Goal: Transaction & Acquisition: Obtain resource

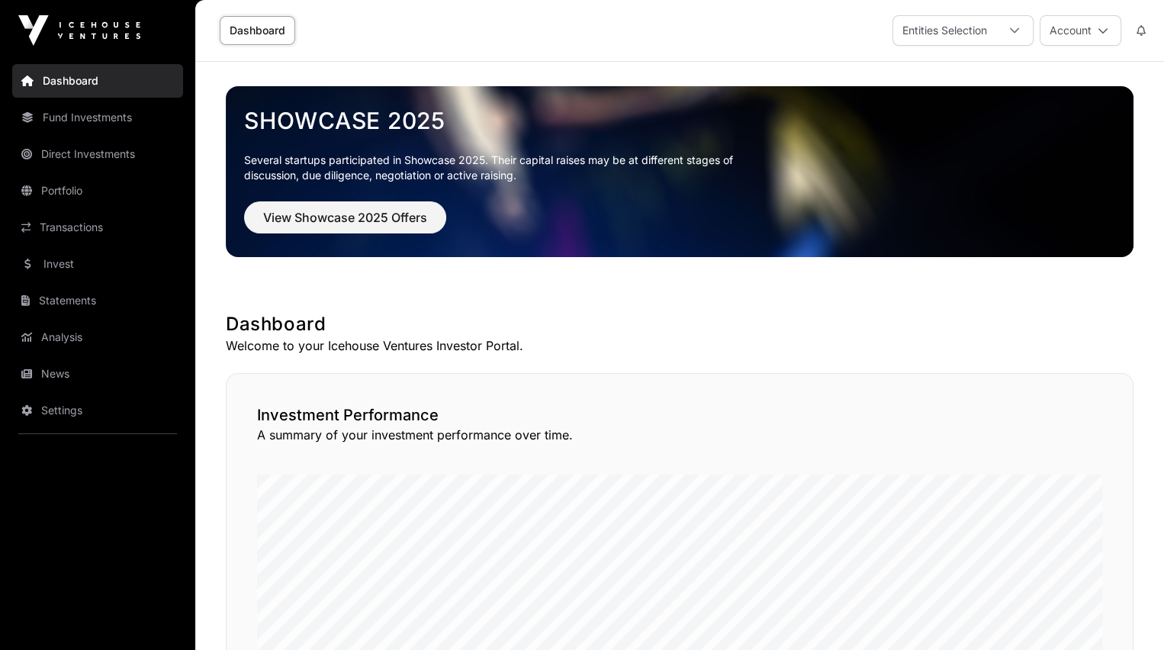
click at [49, 296] on link "Statements" at bounding box center [97, 301] width 171 height 34
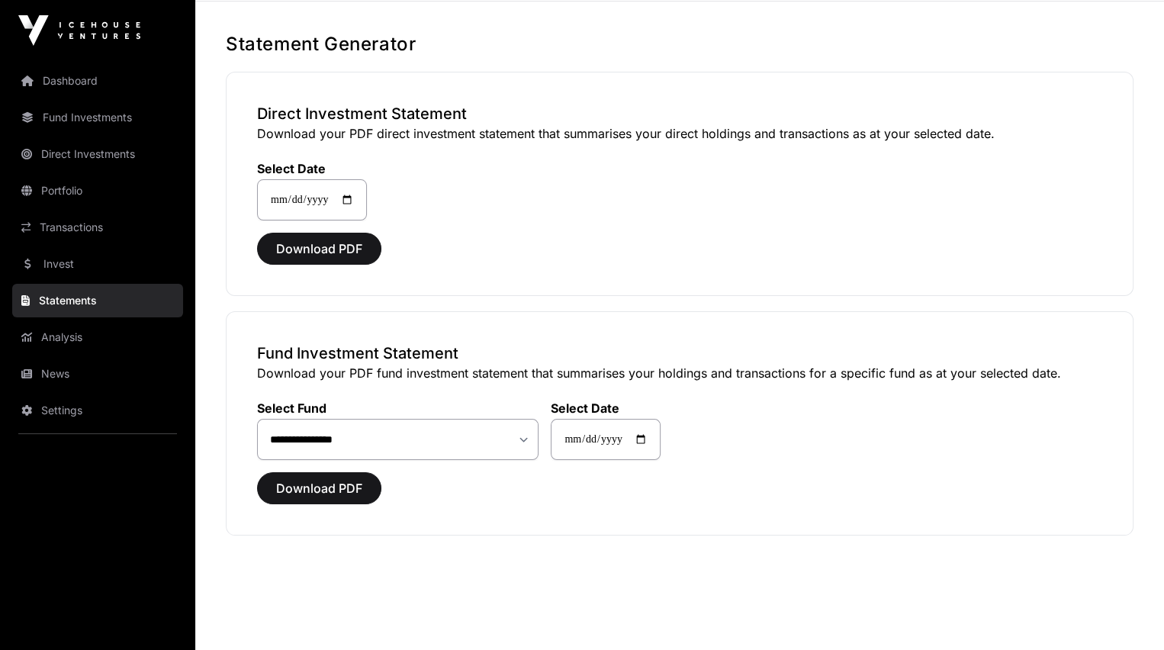
scroll to position [63, 0]
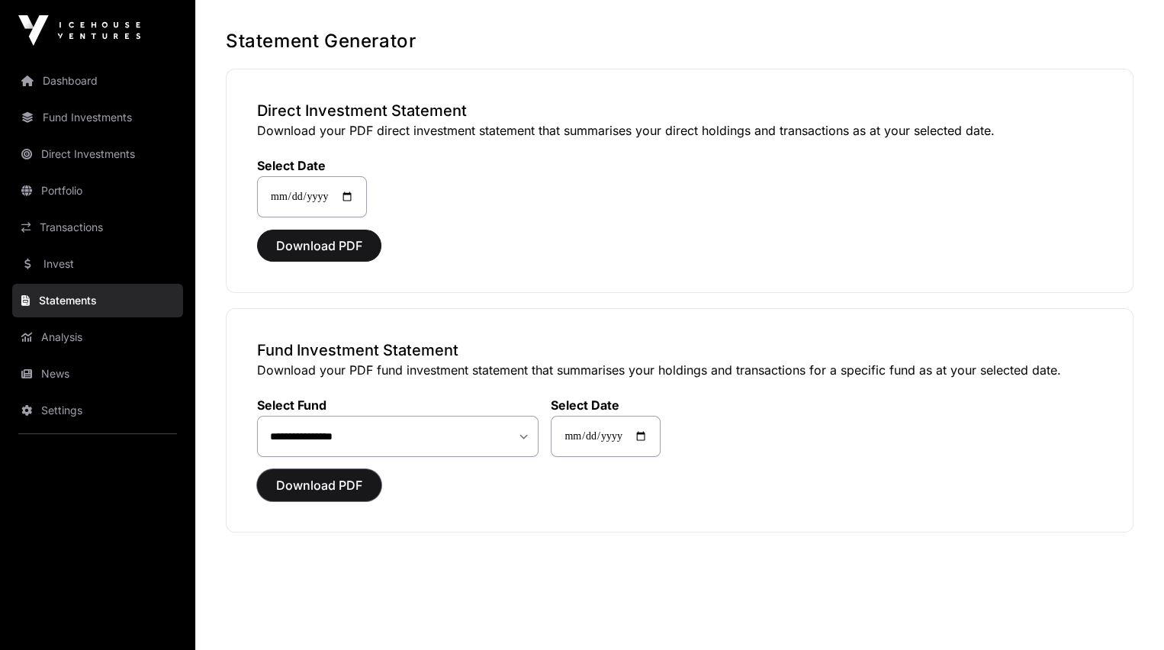
click at [310, 479] on span "Download PDF" at bounding box center [319, 485] width 86 height 18
click at [310, 243] on span "Download PDF" at bounding box center [319, 245] width 86 height 18
click at [309, 482] on span "Download PDF" at bounding box center [319, 485] width 86 height 18
click at [526, 436] on select "**********" at bounding box center [397, 436] width 281 height 41
select select "**"
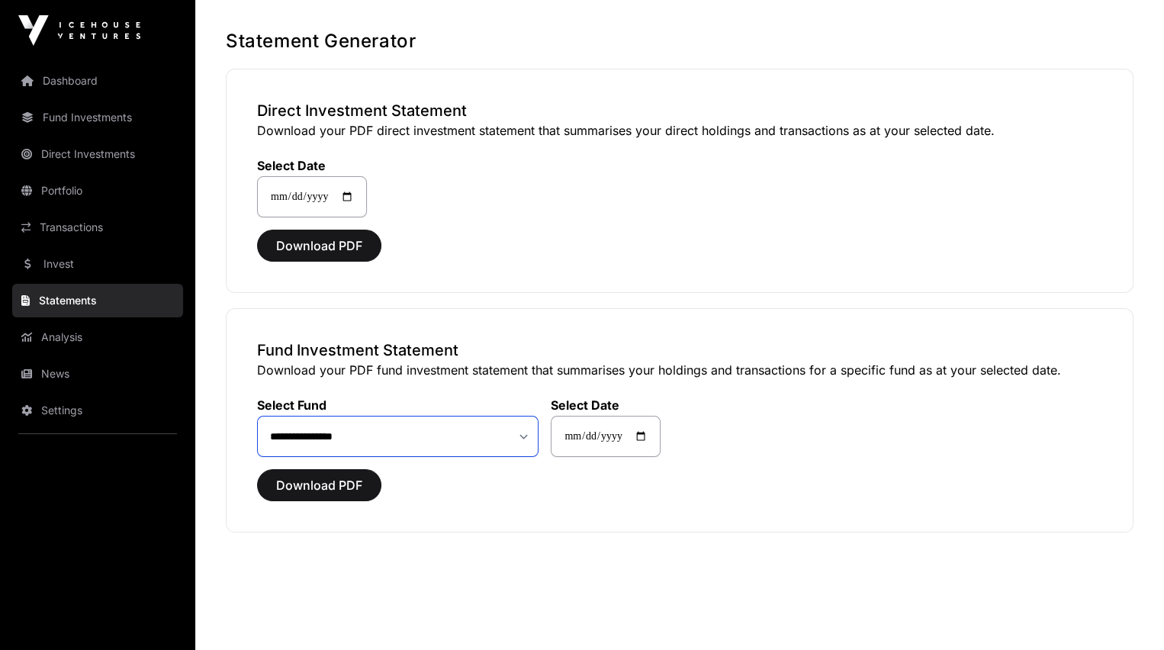
click at [257, 416] on select "**********" at bounding box center [397, 436] width 281 height 41
click at [318, 480] on span "Download PDF" at bounding box center [319, 485] width 86 height 18
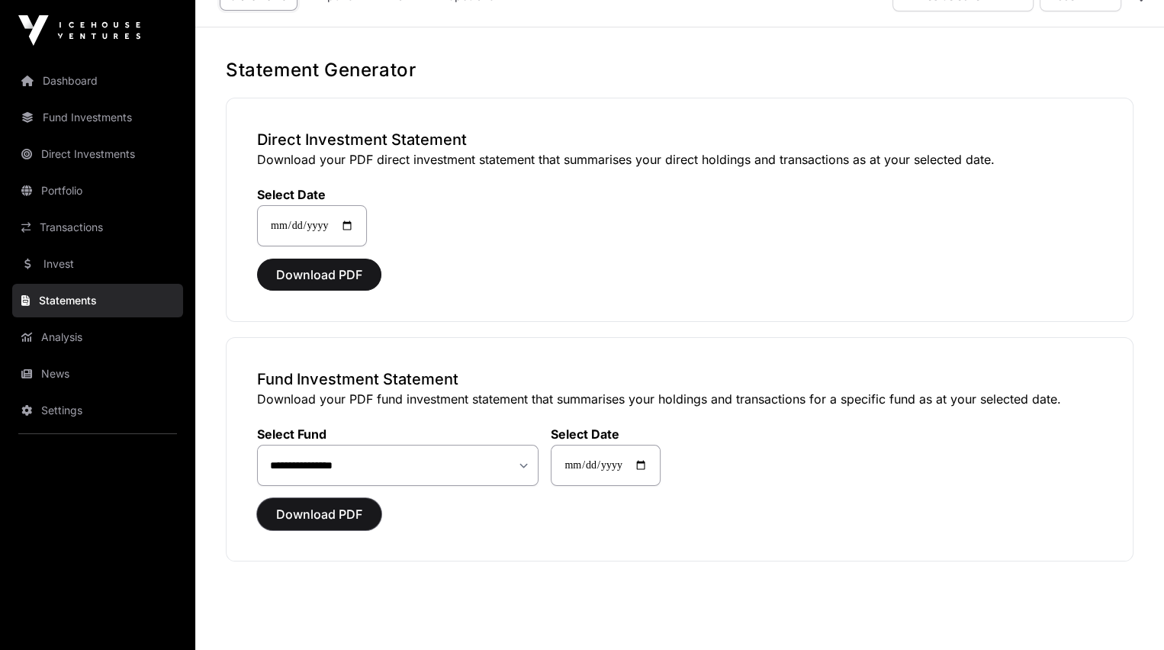
scroll to position [39, 0]
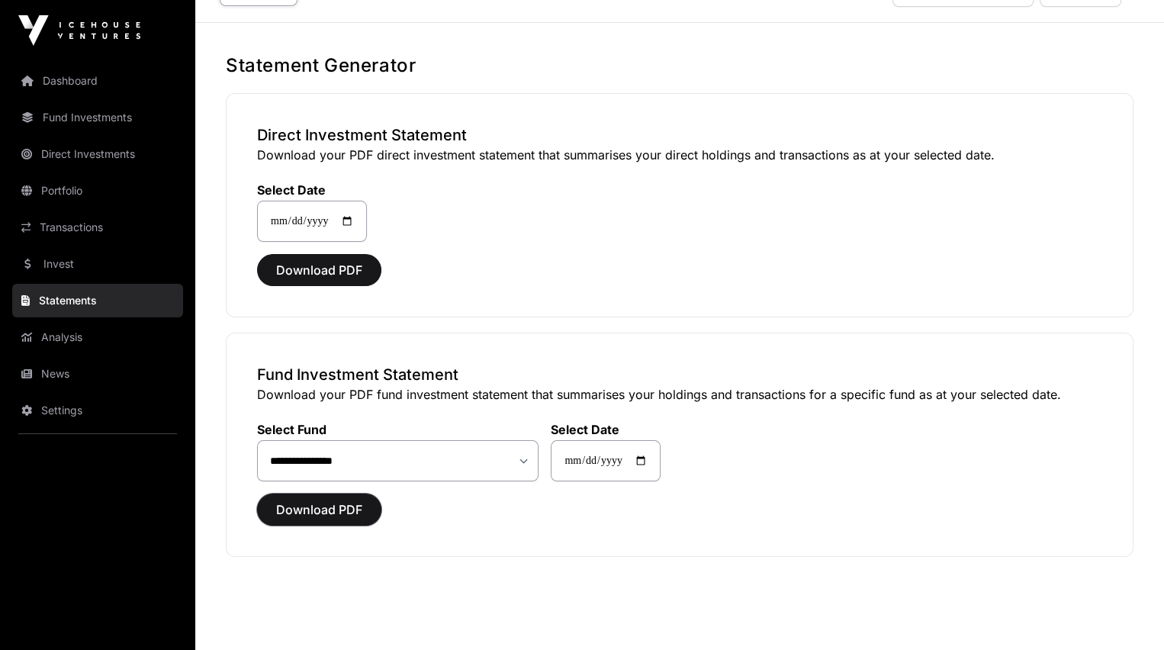
click at [313, 503] on span "Download PDF" at bounding box center [319, 509] width 86 height 18
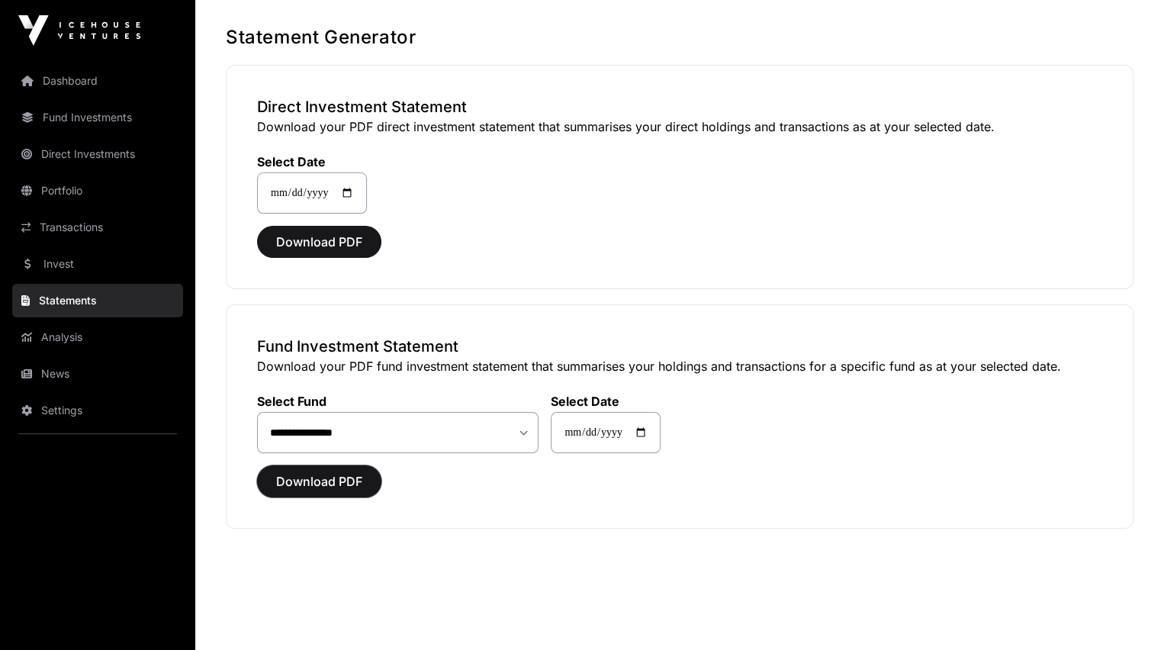
scroll to position [71, 0]
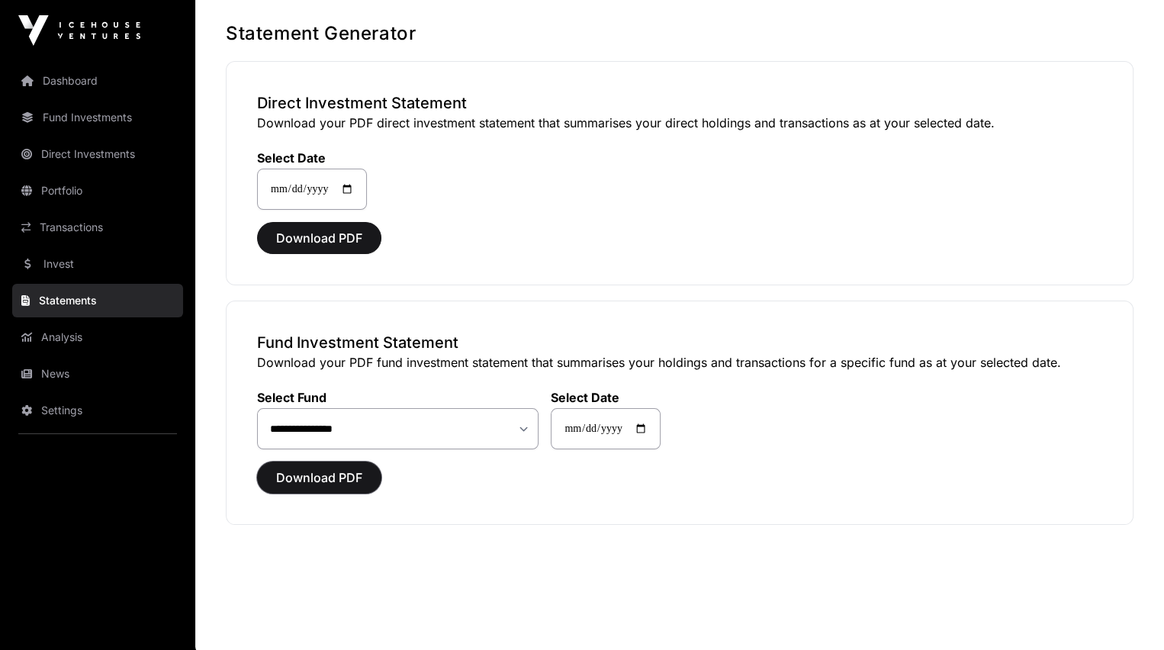
click at [279, 468] on span "Download PDF" at bounding box center [319, 477] width 86 height 18
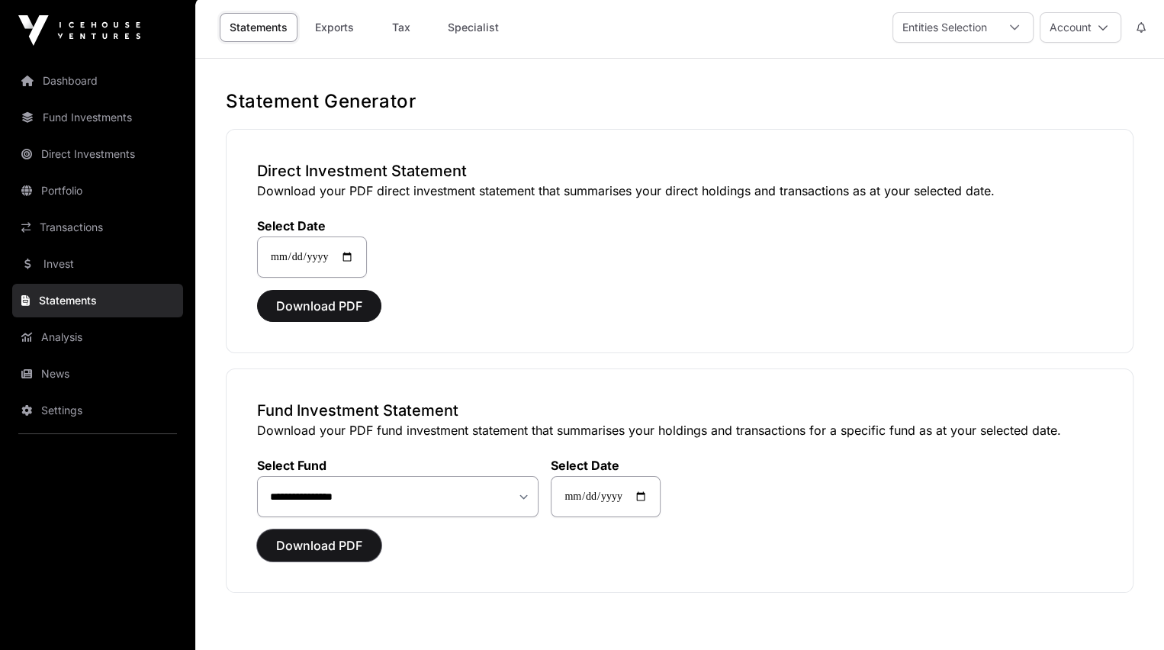
scroll to position [0, 0]
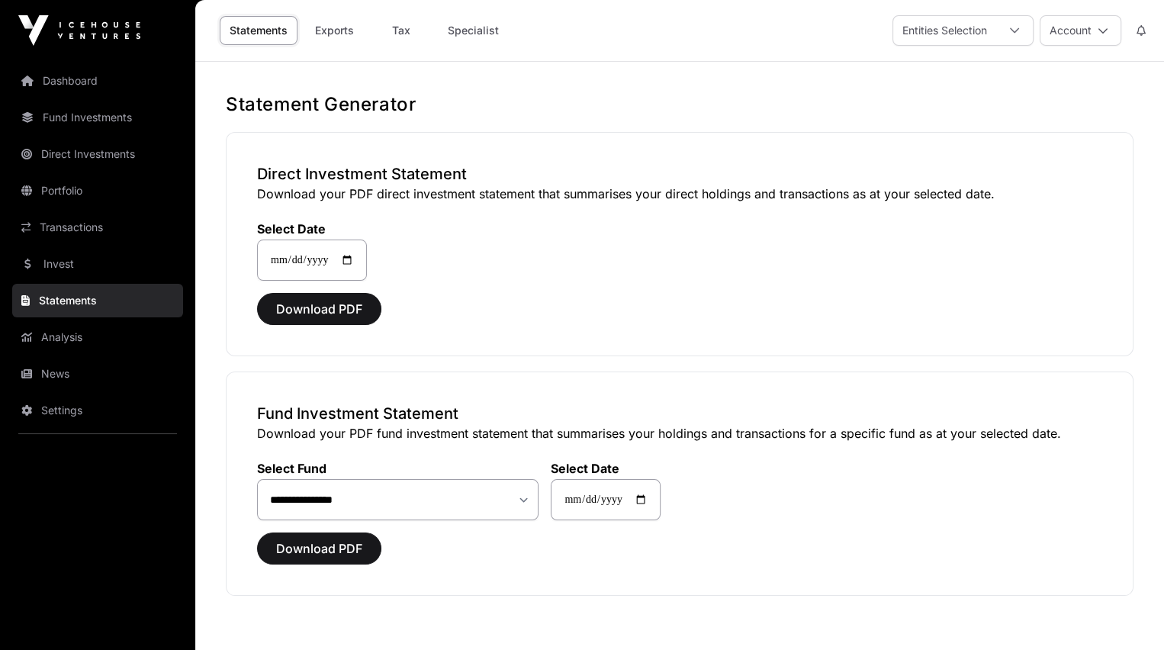
click at [1017, 28] on icon at bounding box center [1014, 30] width 9 height 5
click at [1100, 27] on icon at bounding box center [1102, 30] width 11 height 11
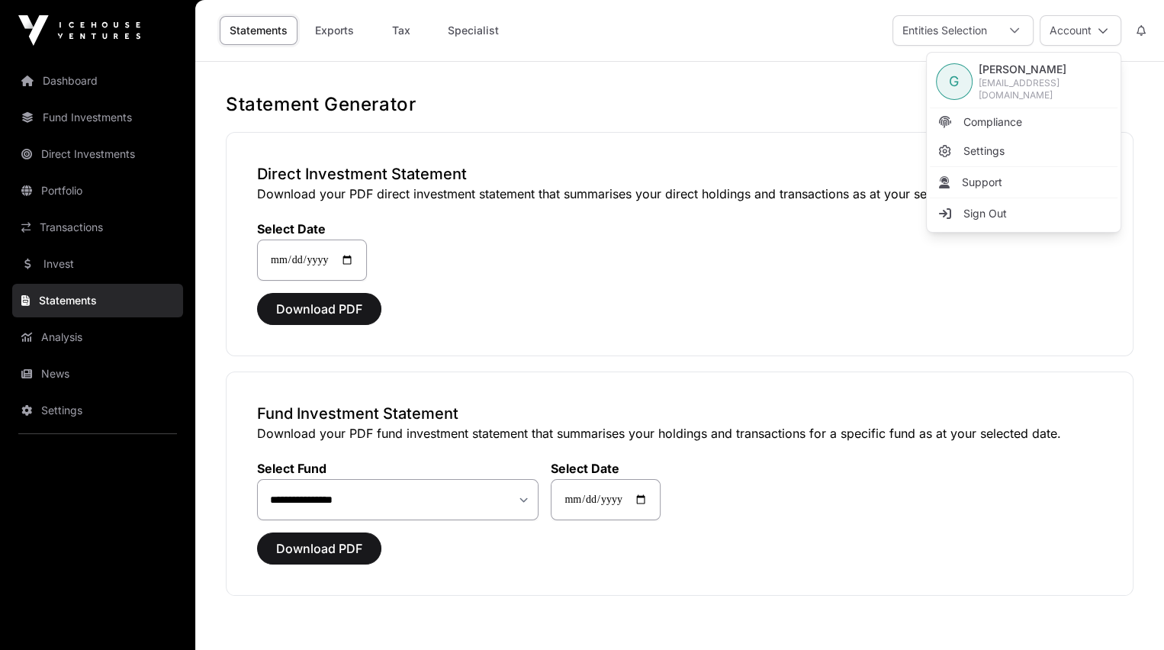
click at [1100, 27] on icon at bounding box center [1102, 30] width 11 height 11
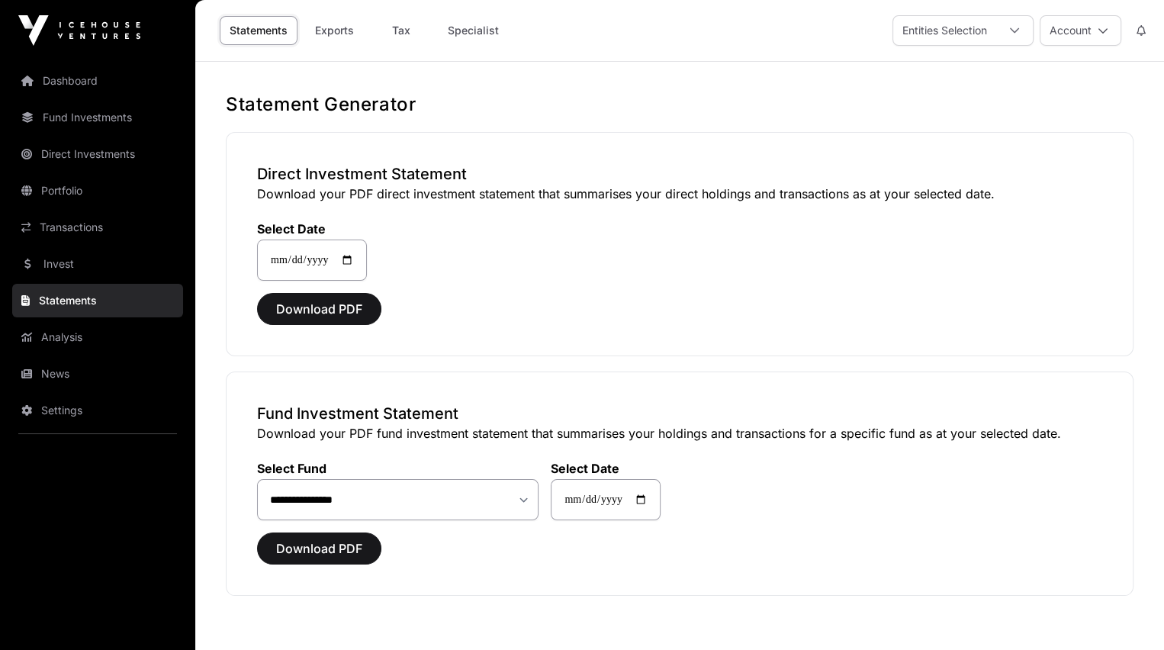
click at [397, 29] on link "Tax" at bounding box center [401, 30] width 61 height 29
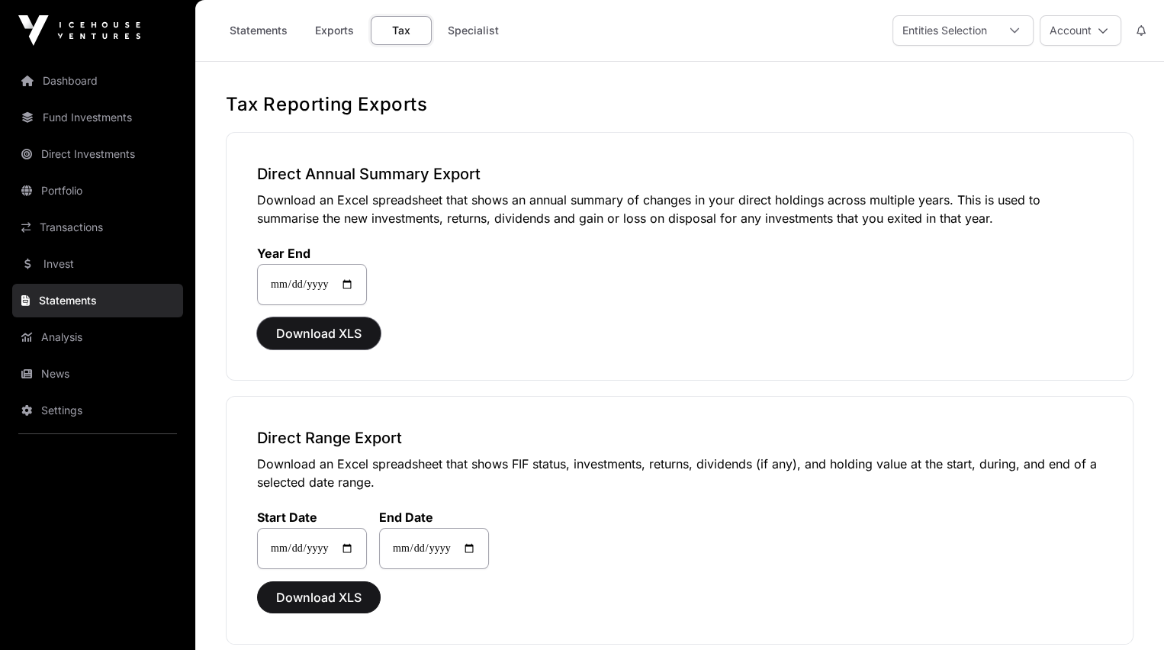
click at [301, 328] on span "Download XLS" at bounding box center [318, 333] width 85 height 18
click at [323, 593] on span "Download XLS" at bounding box center [318, 597] width 85 height 18
click at [469, 24] on link "Specialist" at bounding box center [473, 30] width 71 height 29
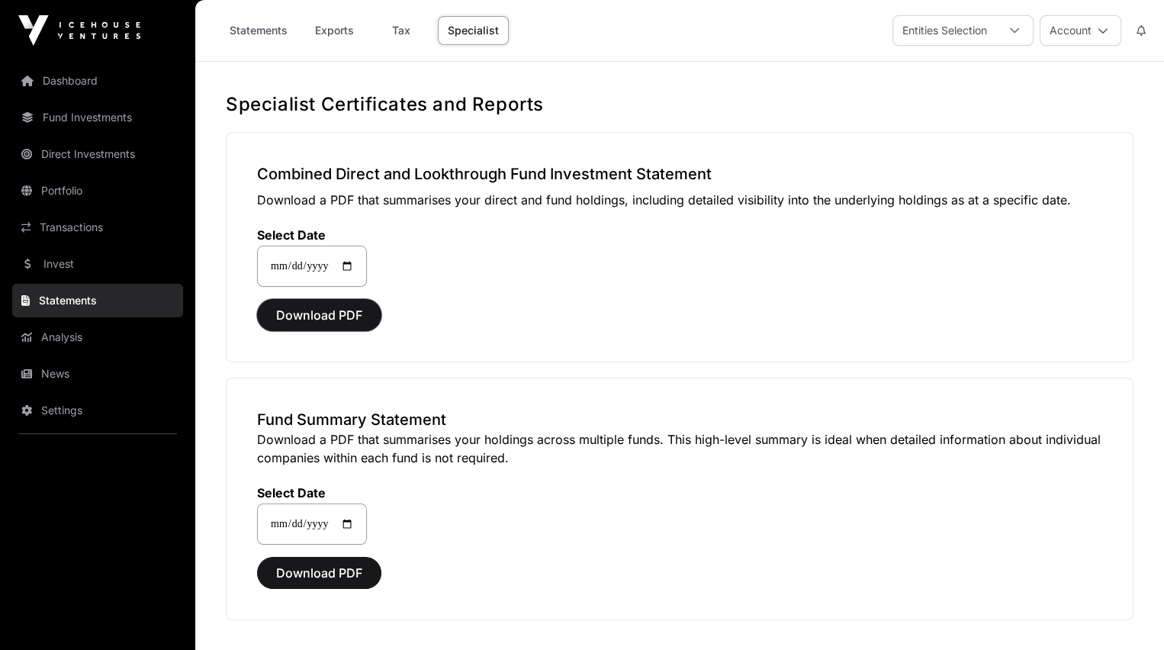
click at [314, 316] on span "Download PDF" at bounding box center [319, 315] width 86 height 18
click at [320, 569] on span "Download PDF" at bounding box center [319, 573] width 86 height 18
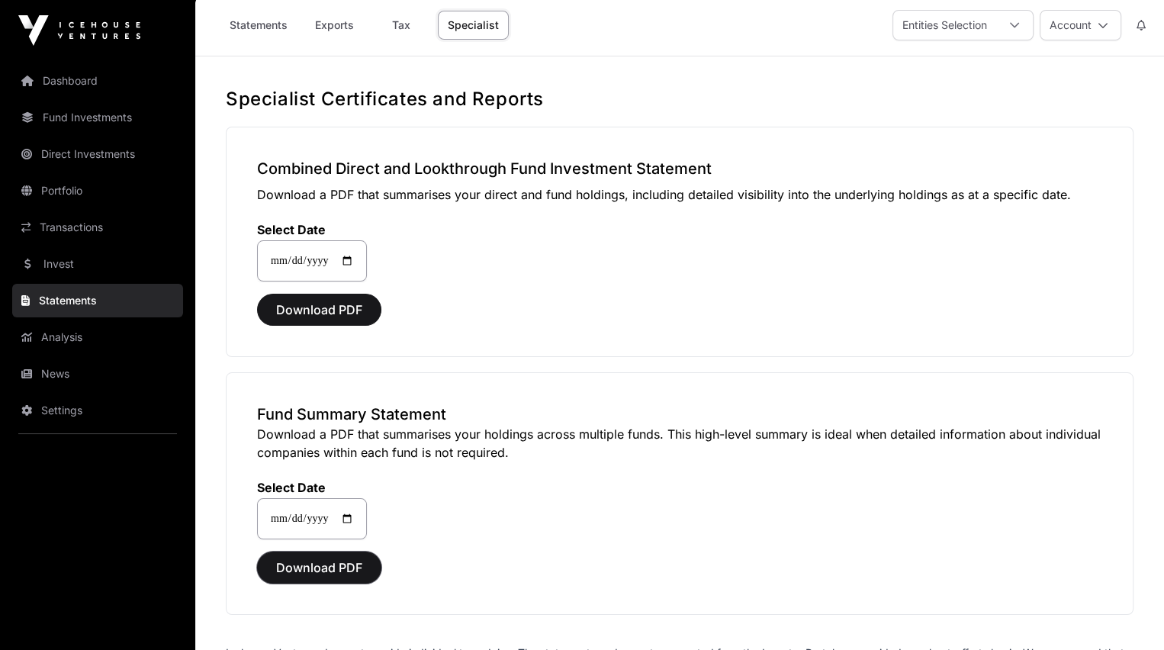
scroll to position [3, 0]
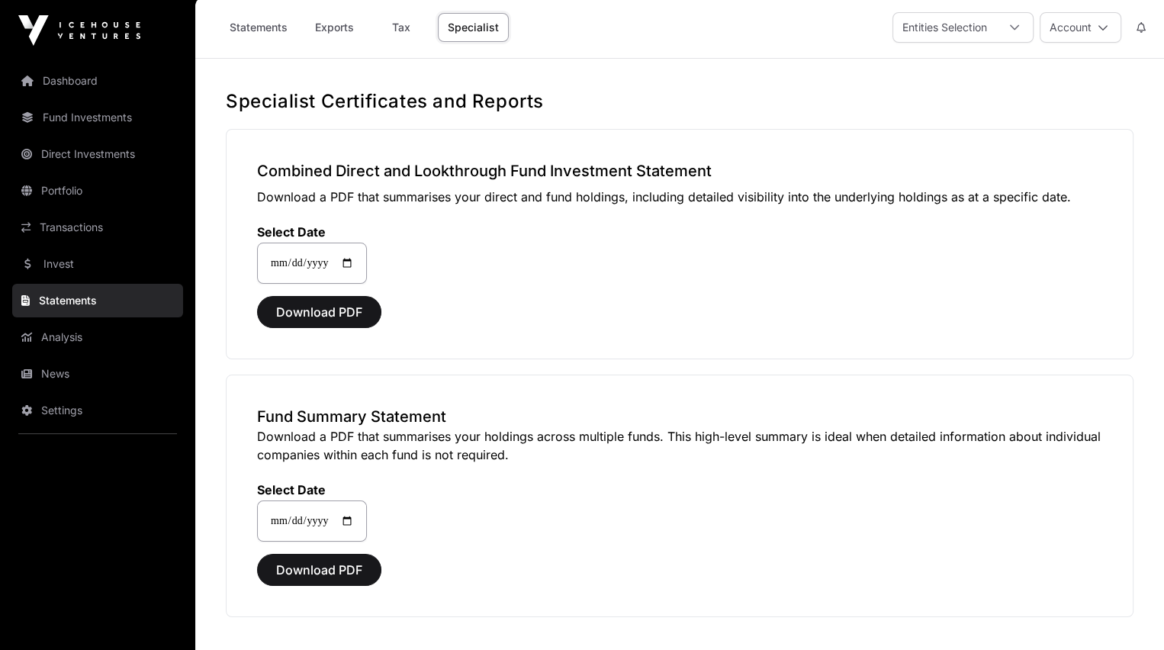
click at [327, 21] on link "Exports" at bounding box center [334, 27] width 61 height 29
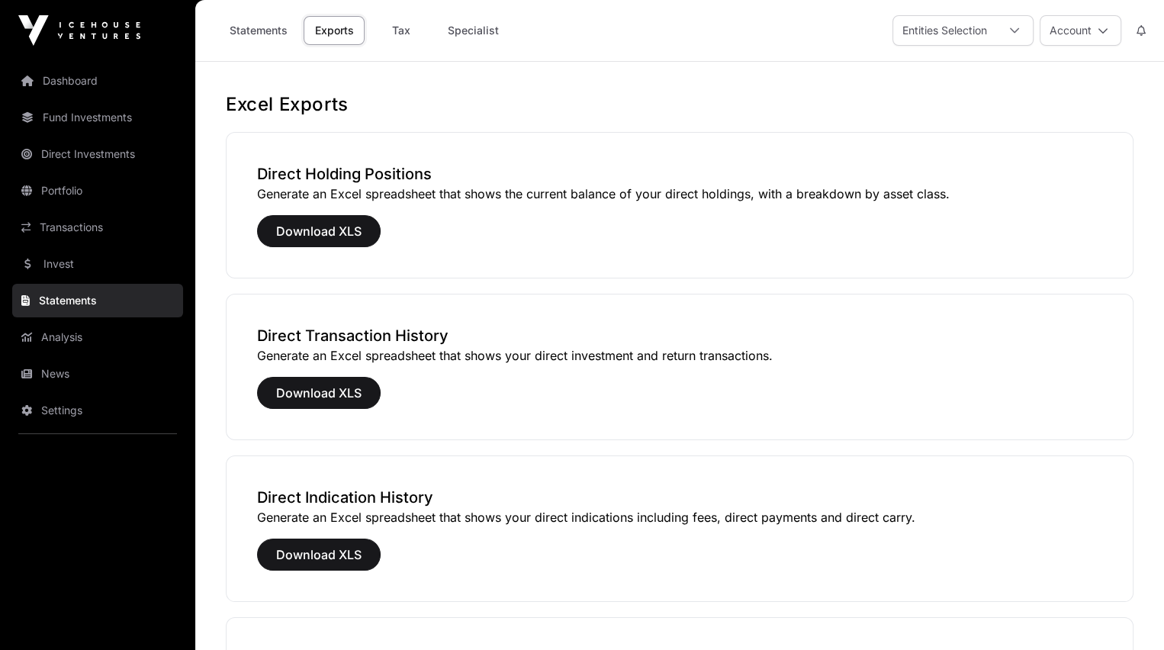
click at [268, 23] on link "Statements" at bounding box center [259, 30] width 78 height 29
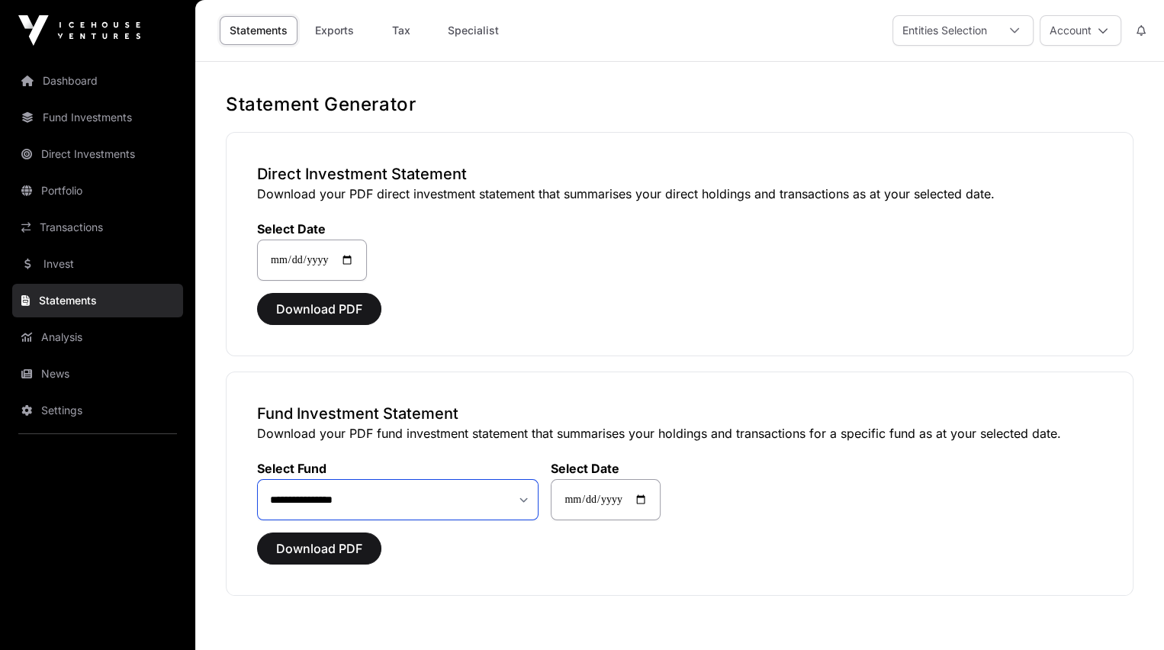
click at [522, 496] on select "**********" at bounding box center [397, 499] width 281 height 41
select select "**"
click at [257, 479] on select "**********" at bounding box center [397, 499] width 281 height 41
click at [342, 539] on span "Download PDF" at bounding box center [319, 548] width 86 height 18
click at [1012, 25] on icon at bounding box center [1014, 30] width 11 height 11
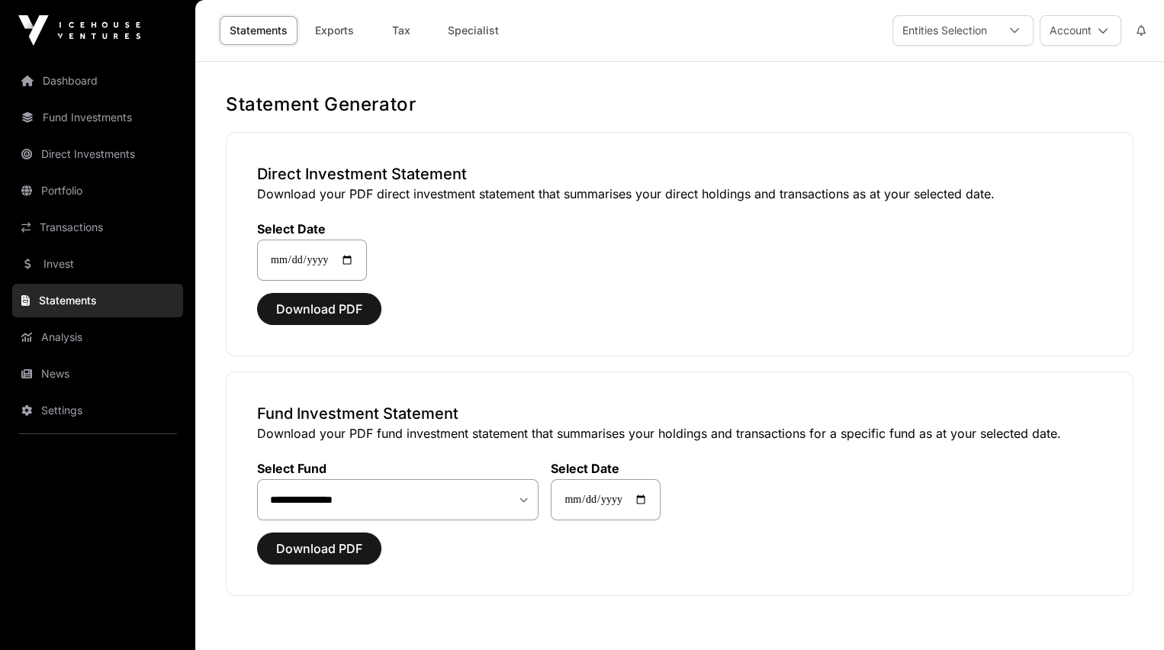
scroll to position [15, 9]
click at [1104, 75] on main "**********" at bounding box center [679, 393] width 969 height 662
click at [328, 540] on span "Download PDF" at bounding box center [319, 548] width 86 height 18
click at [592, 330] on div "**********" at bounding box center [680, 244] width 908 height 224
click at [311, 548] on span "Download PDF" at bounding box center [319, 548] width 86 height 18
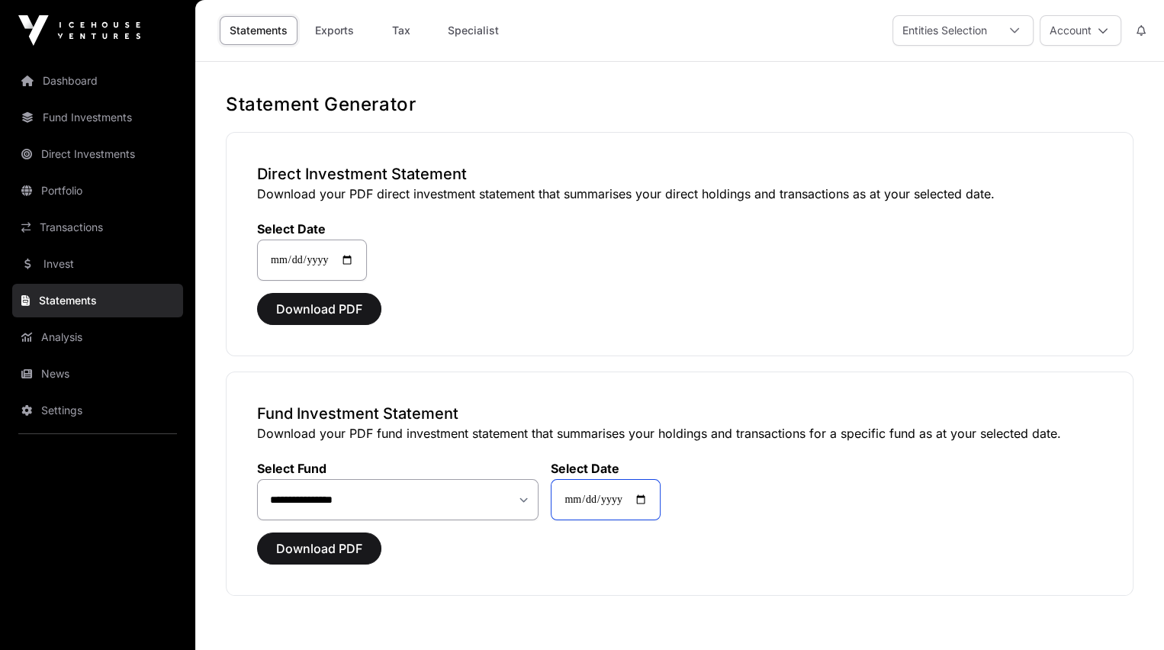
click at [628, 497] on input "**********" at bounding box center [606, 499] width 110 height 41
click at [638, 496] on input "**********" at bounding box center [606, 499] width 110 height 41
click at [566, 544] on div "Download PDF" at bounding box center [679, 548] width 845 height 32
click at [1014, 23] on div at bounding box center [1014, 30] width 37 height 29
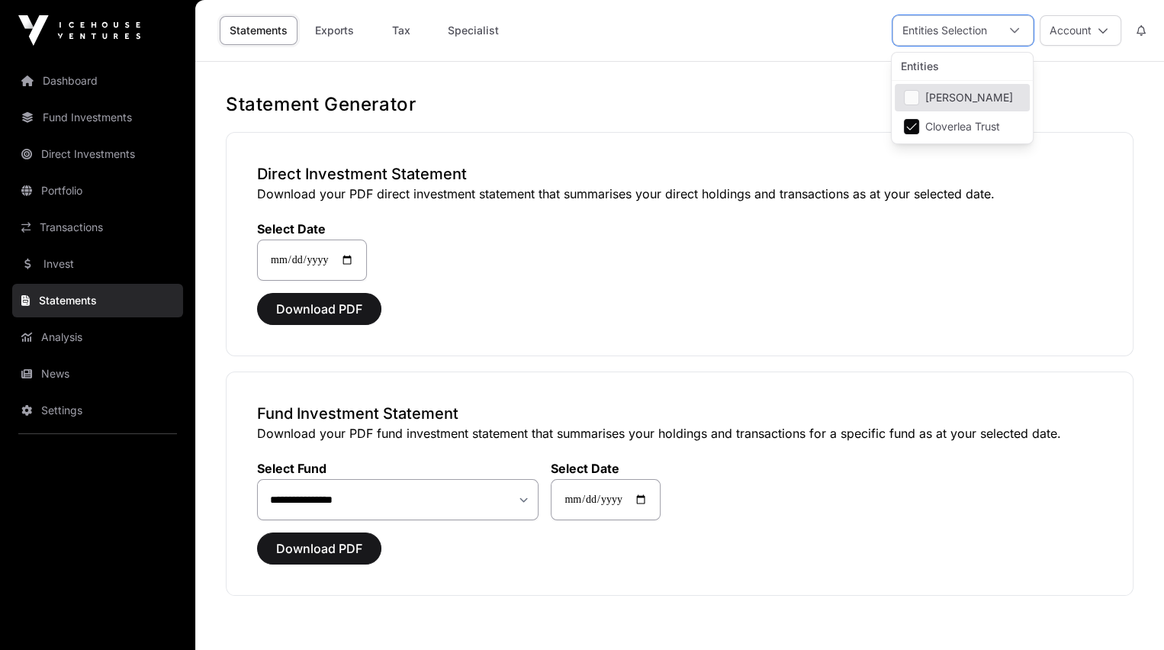
click at [918, 89] on li "[PERSON_NAME]" at bounding box center [962, 97] width 135 height 27
click at [316, 542] on span "Download PDF" at bounding box center [319, 548] width 86 height 18
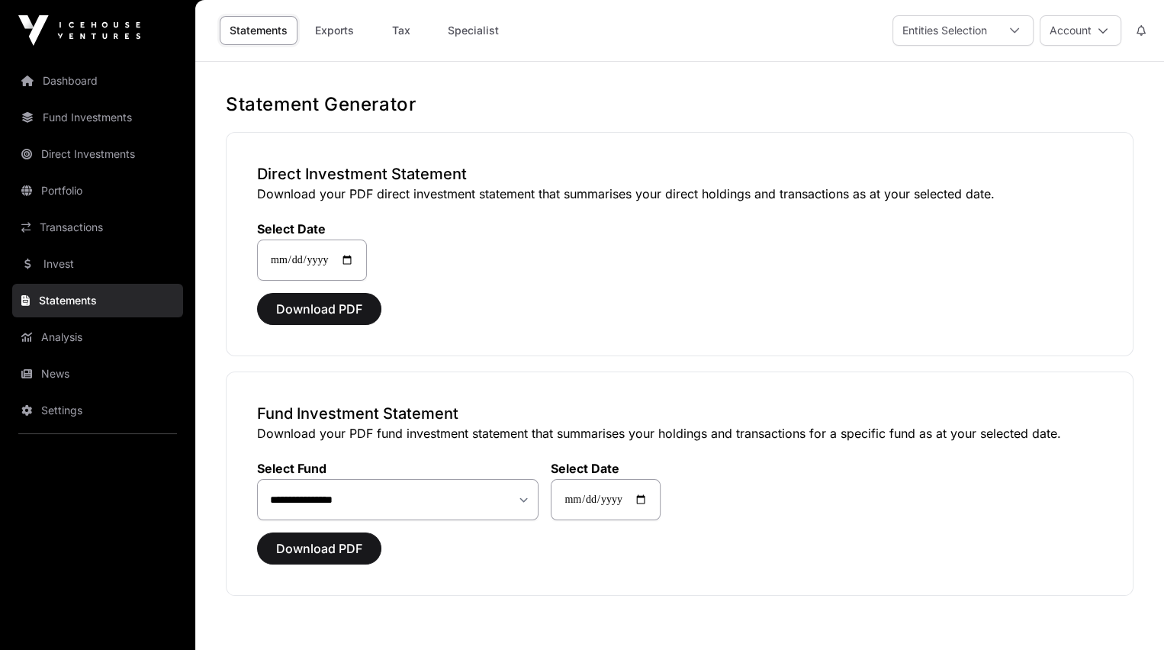
click at [79, 78] on link "Dashboard" at bounding box center [97, 81] width 171 height 34
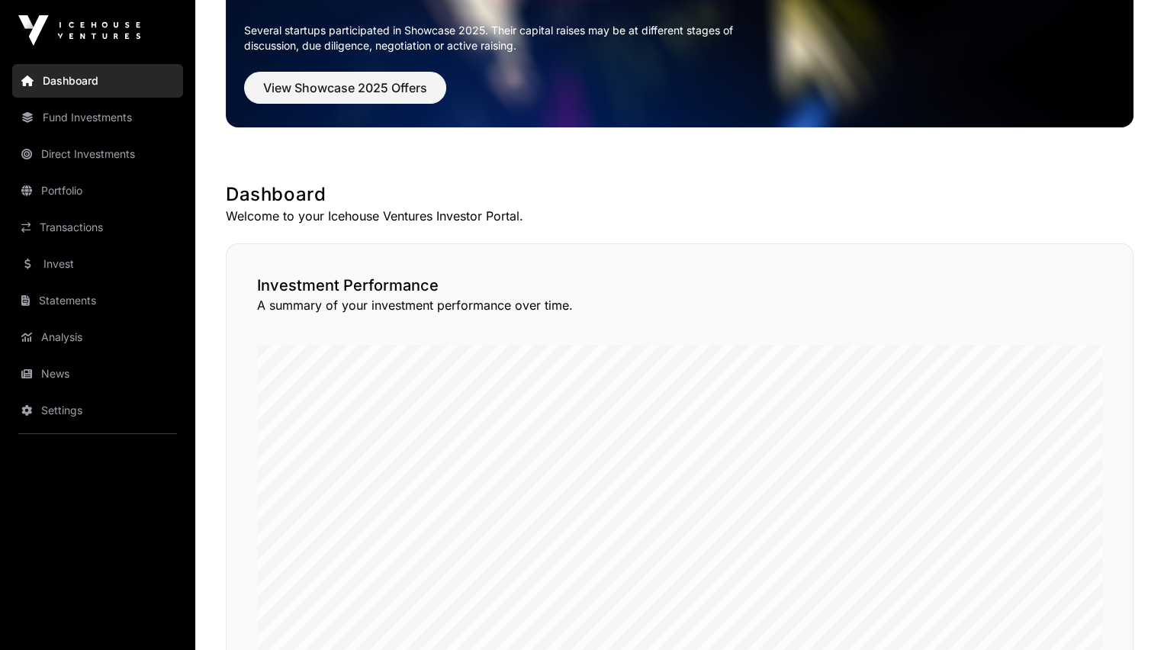
scroll to position [122, 0]
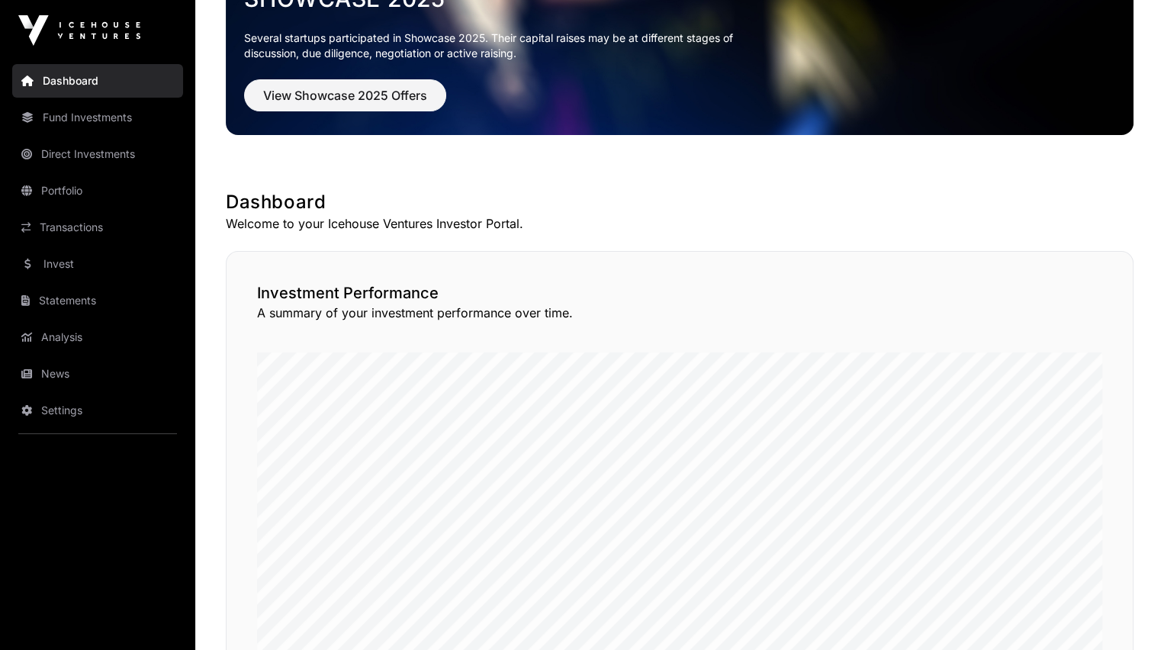
click at [51, 413] on link "Settings" at bounding box center [97, 411] width 171 height 34
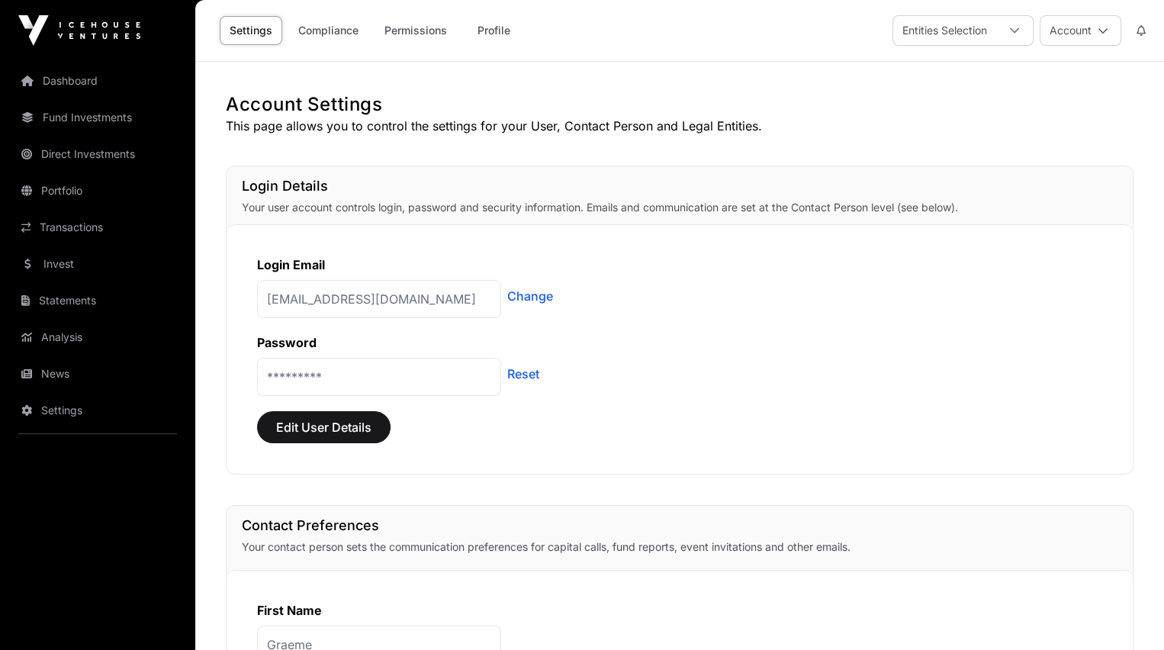
click at [326, 23] on link "Compliance" at bounding box center [328, 30] width 80 height 29
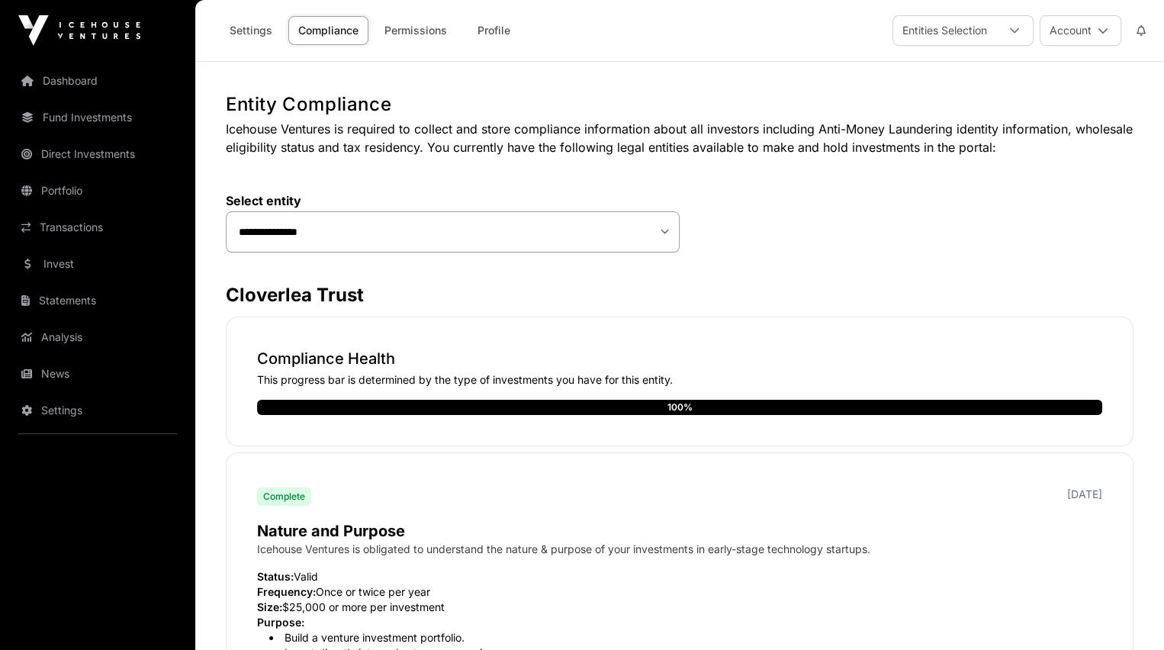
click at [57, 77] on link "Dashboard" at bounding box center [97, 81] width 171 height 34
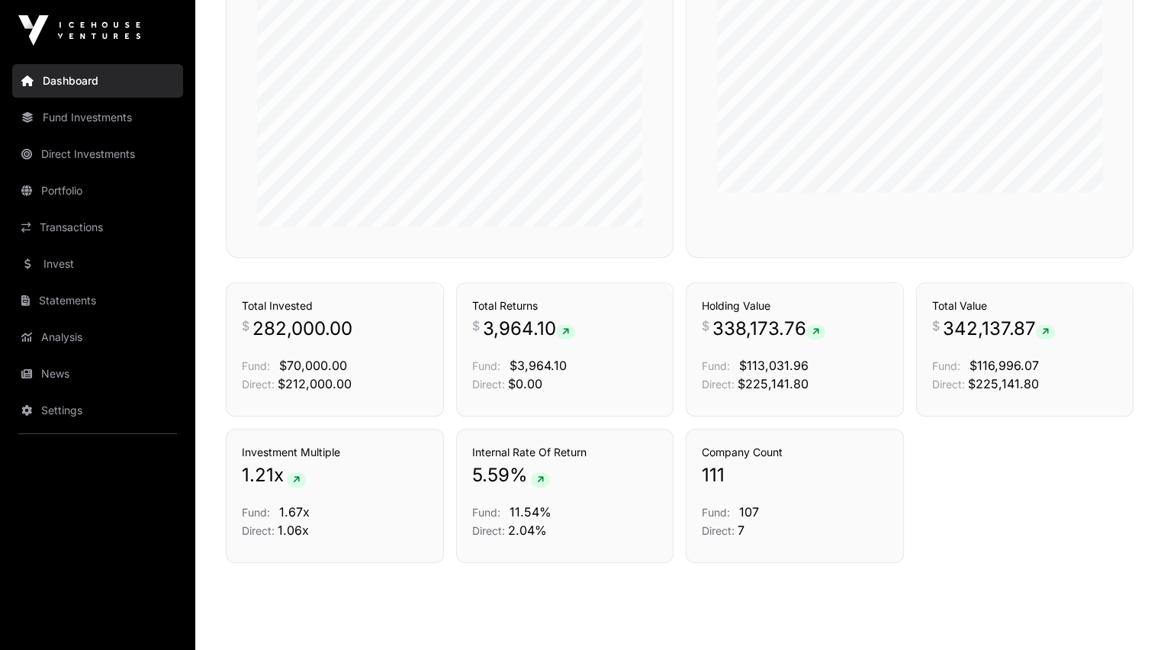
scroll to position [983, 0]
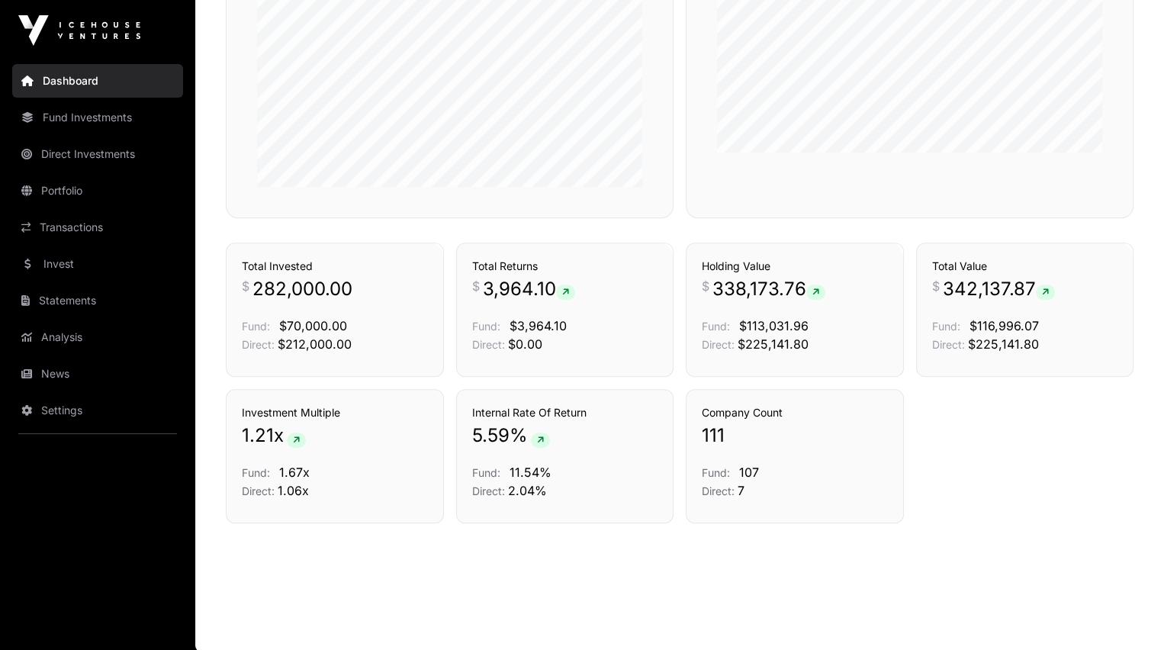
click at [41, 409] on link "Settings" at bounding box center [97, 411] width 171 height 34
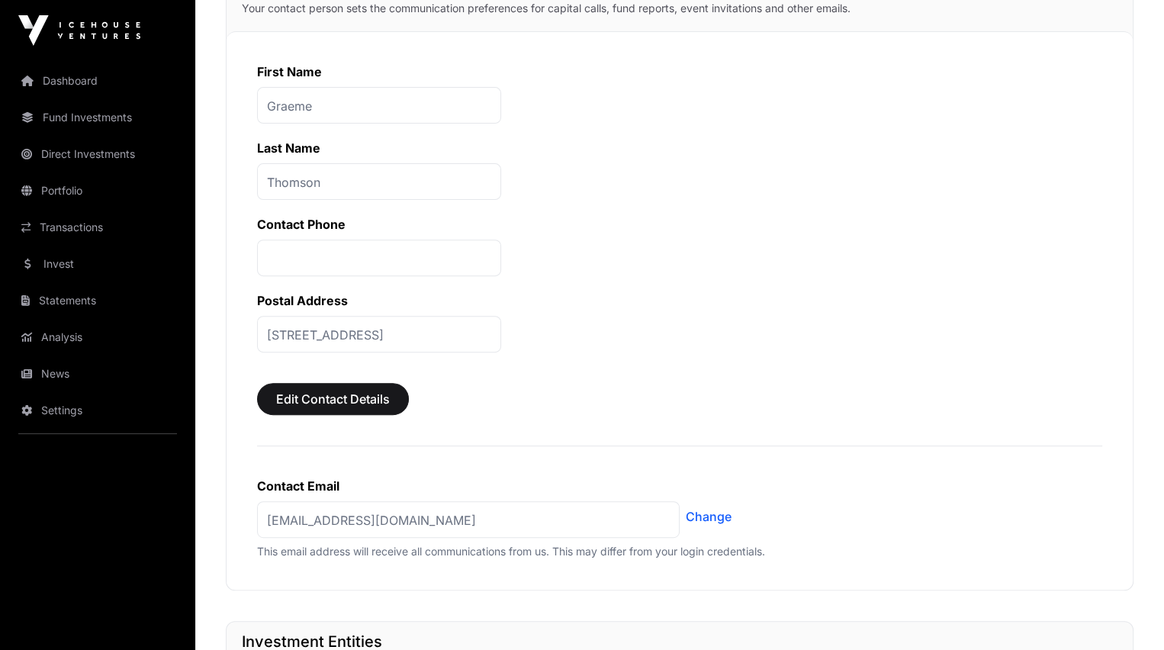
scroll to position [535, 0]
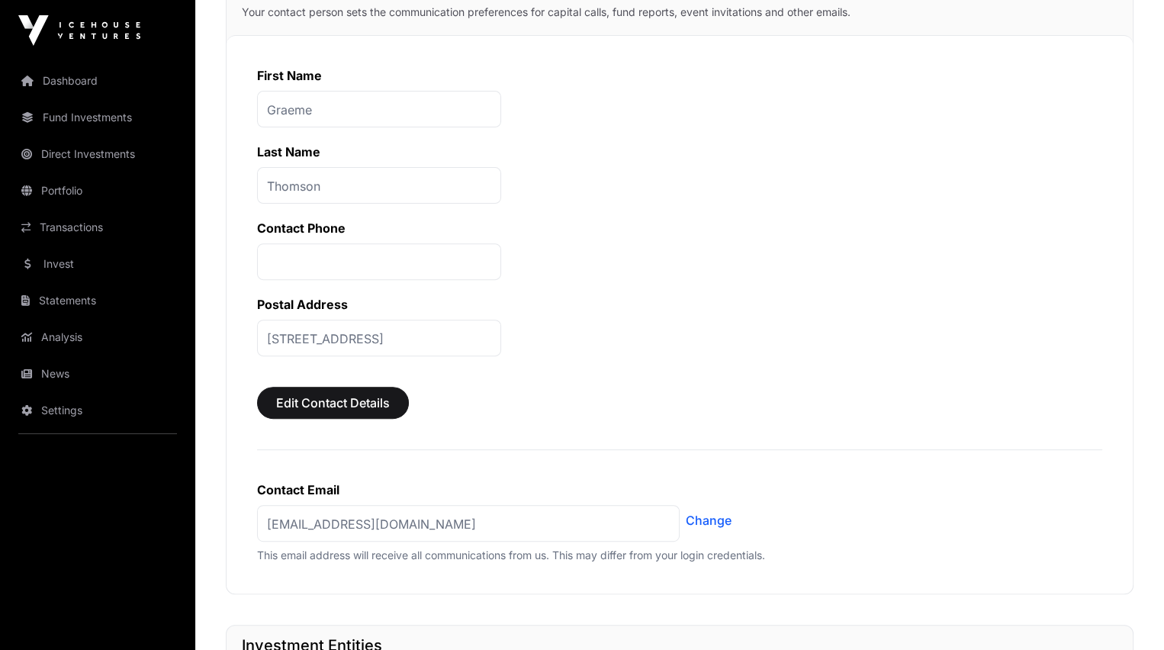
click at [58, 188] on link "Portfolio" at bounding box center [97, 191] width 171 height 34
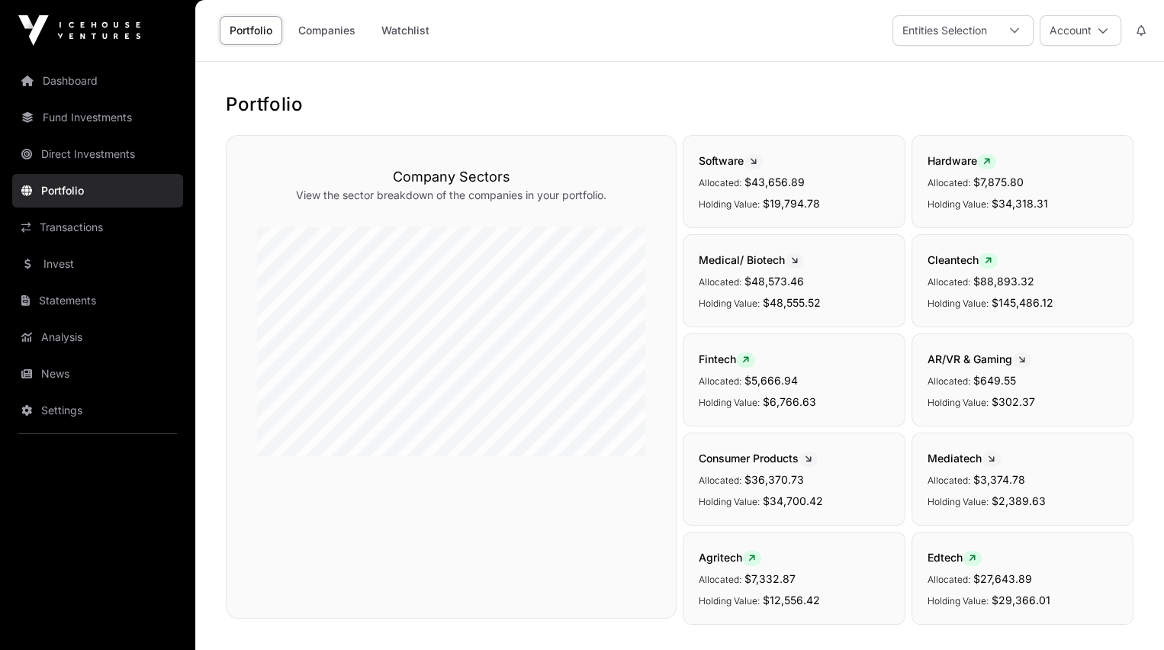
click at [50, 114] on link "Fund Investments" at bounding box center [97, 118] width 171 height 34
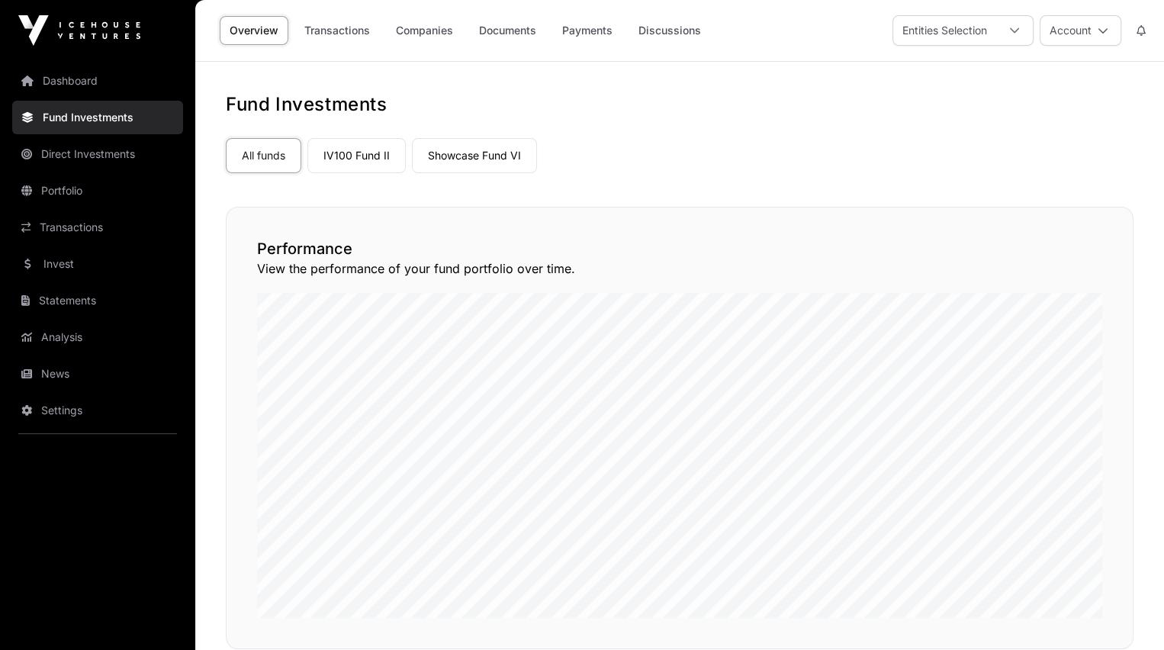
click at [496, 27] on link "Documents" at bounding box center [507, 30] width 77 height 29
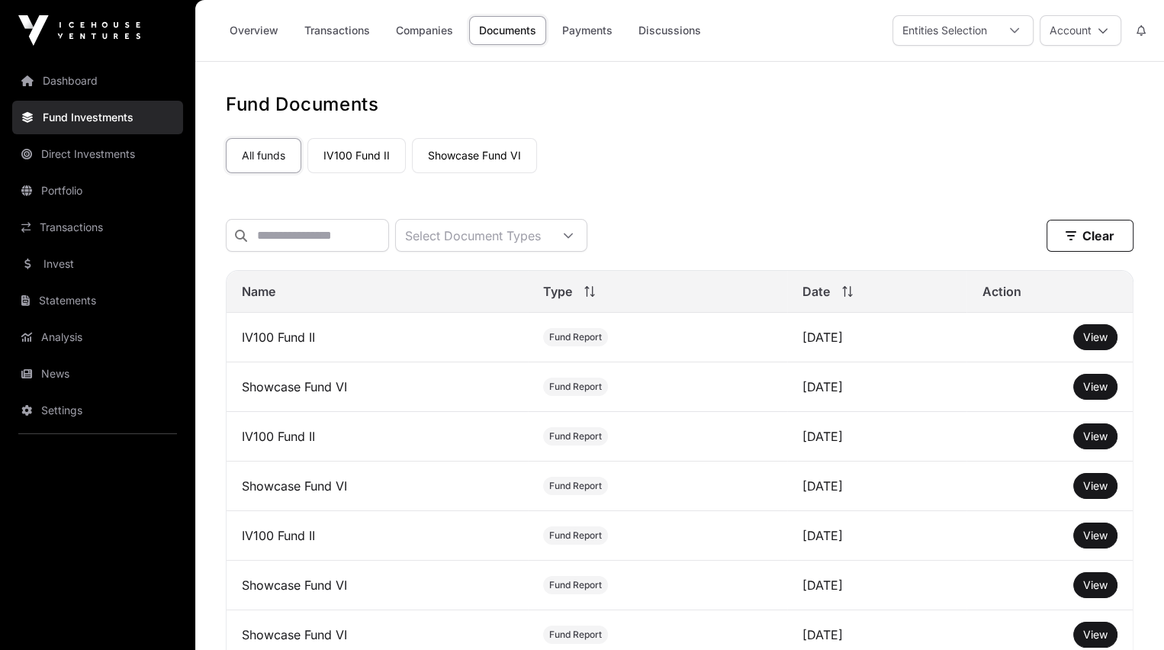
click at [1091, 342] on span "View" at bounding box center [1095, 336] width 24 height 13
